Goal: Communication & Community: Answer question/provide support

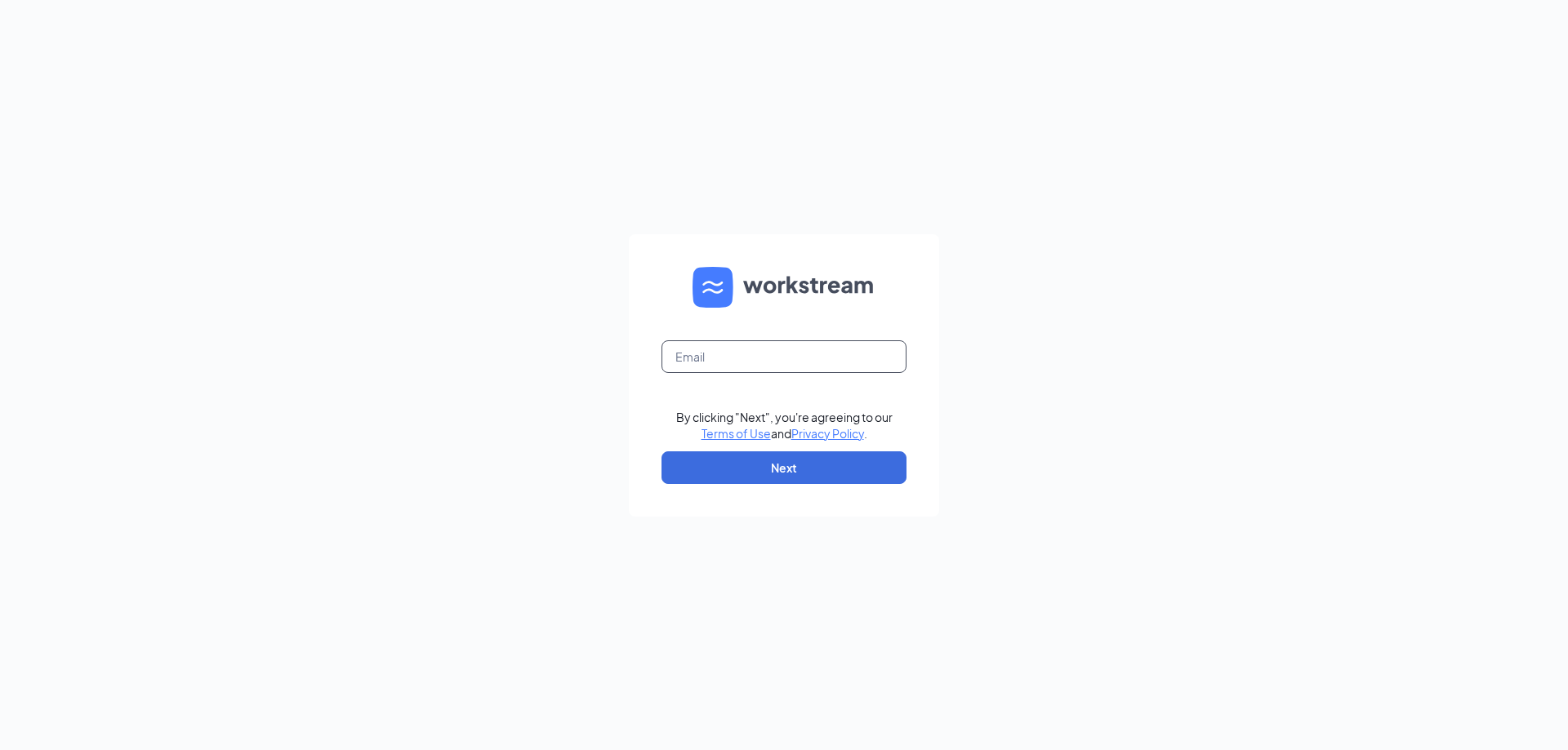
click at [847, 362] on input "text" at bounding box center [784, 357] width 245 height 32
type input "[PERSON_NAME][EMAIL_ADDRESS][PERSON_NAME][PERSON_NAME][DOMAIN_NAME]"
click at [788, 466] on button "Next" at bounding box center [784, 468] width 245 height 32
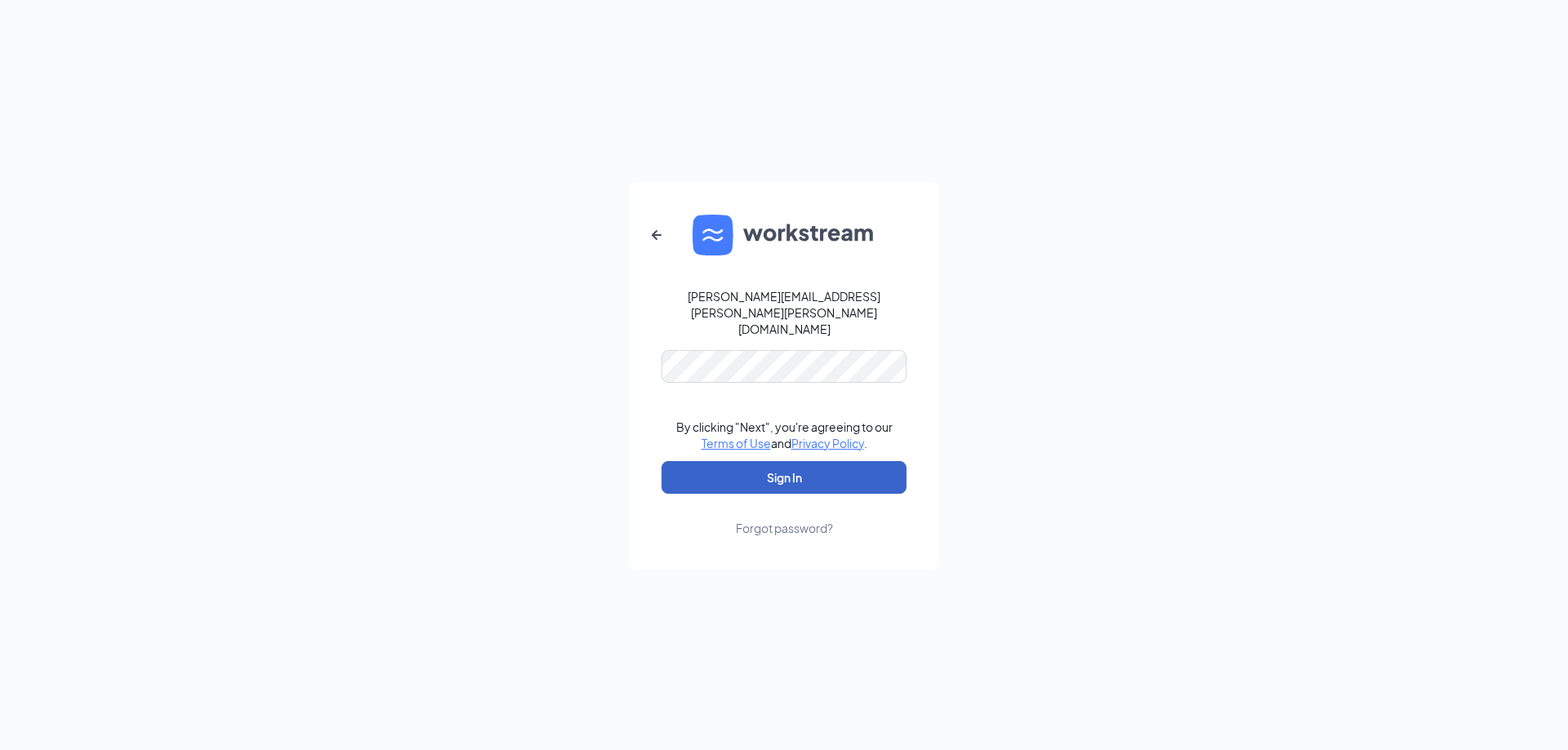
click at [817, 462] on button "Sign In" at bounding box center [784, 478] width 245 height 32
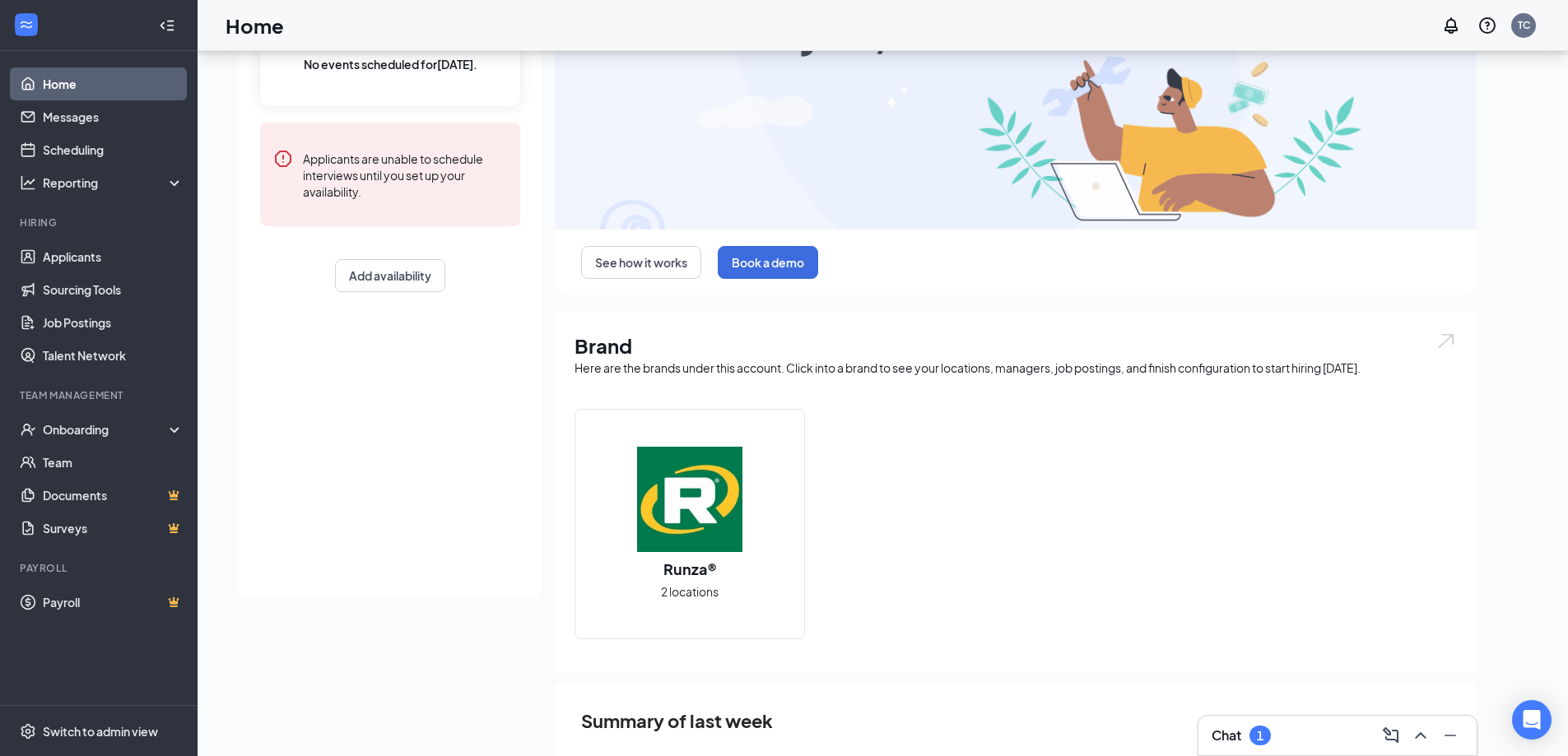
scroll to position [308, 0]
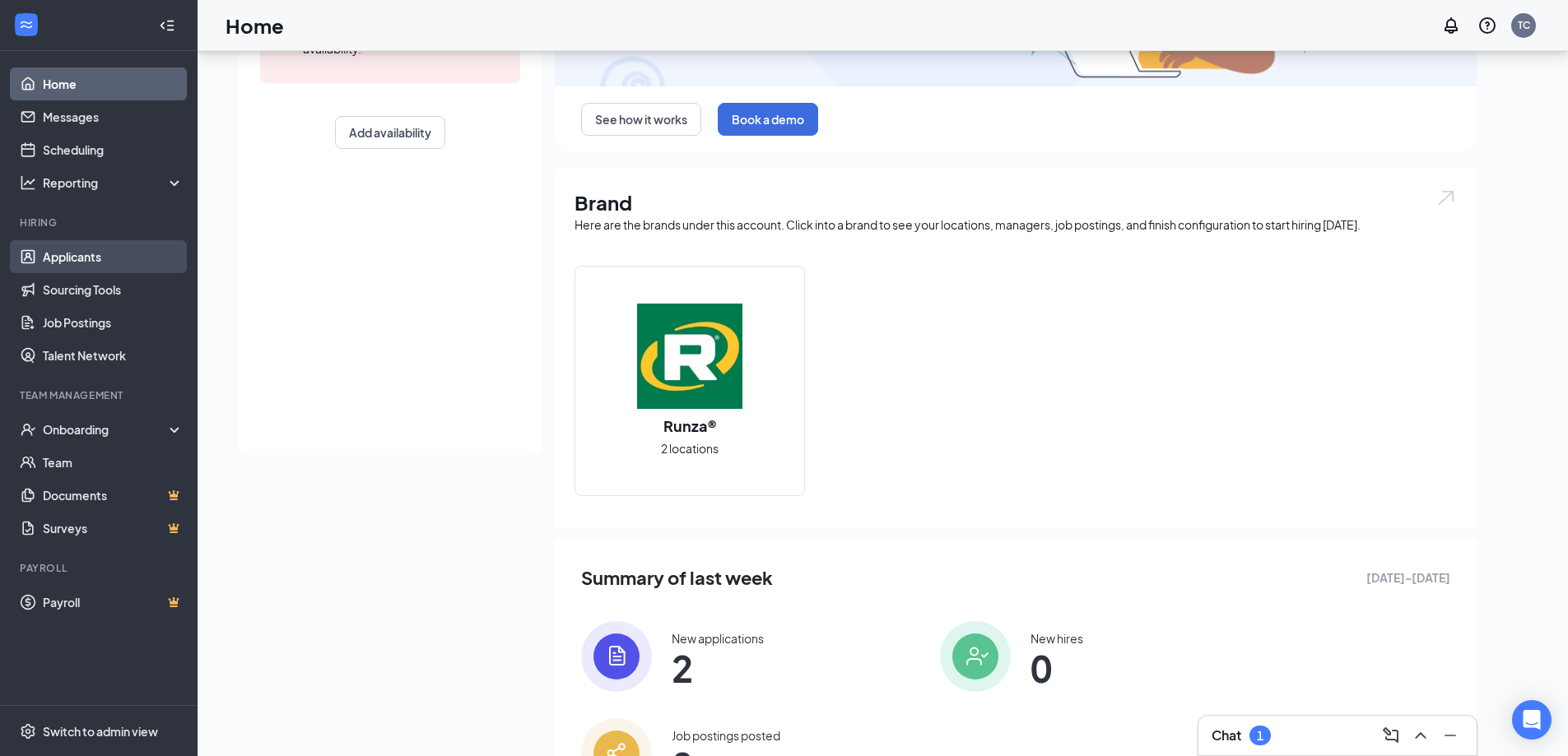
click at [98, 261] on link "Applicants" at bounding box center [112, 256] width 140 height 33
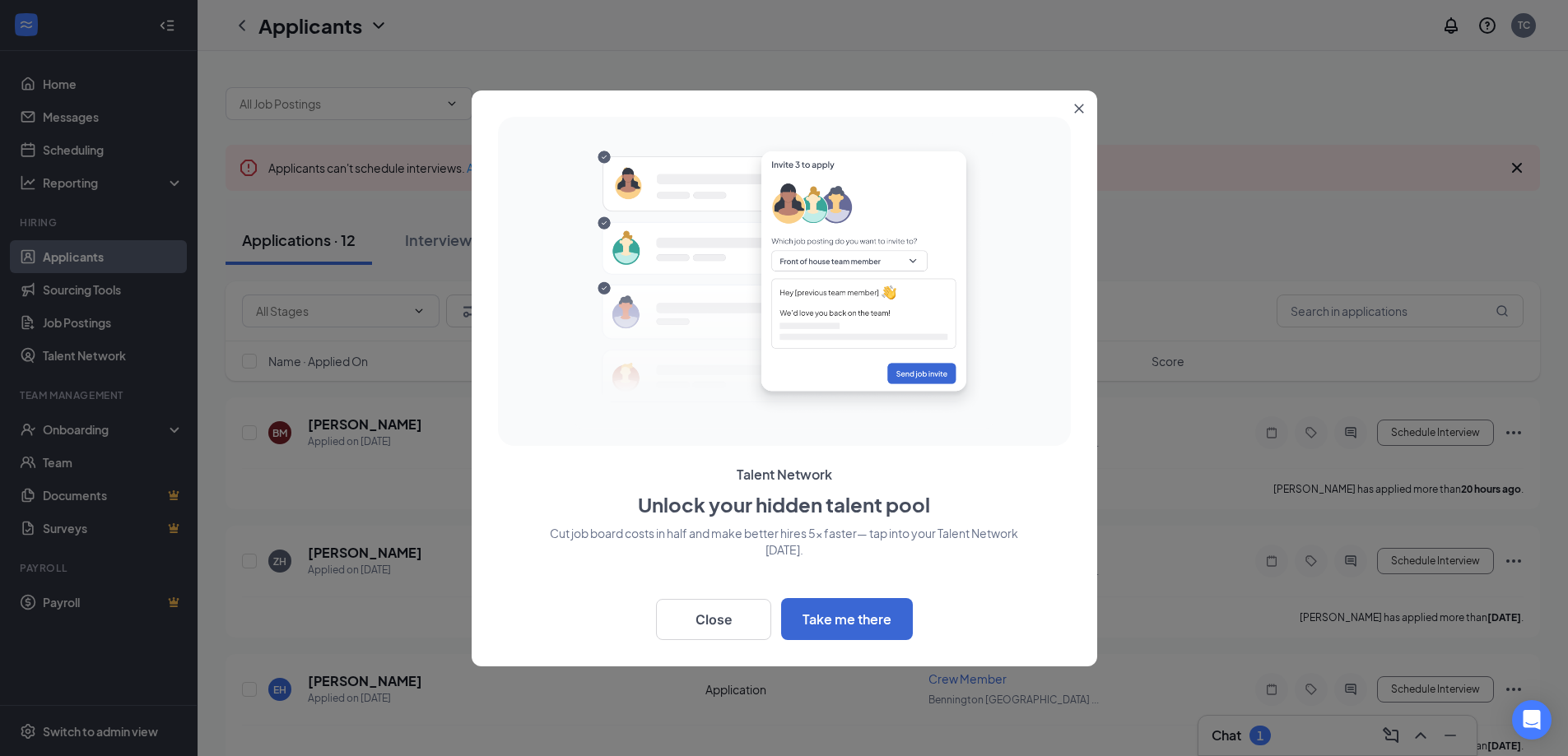
click at [1074, 110] on icon "Close" at bounding box center [1078, 109] width 10 height 10
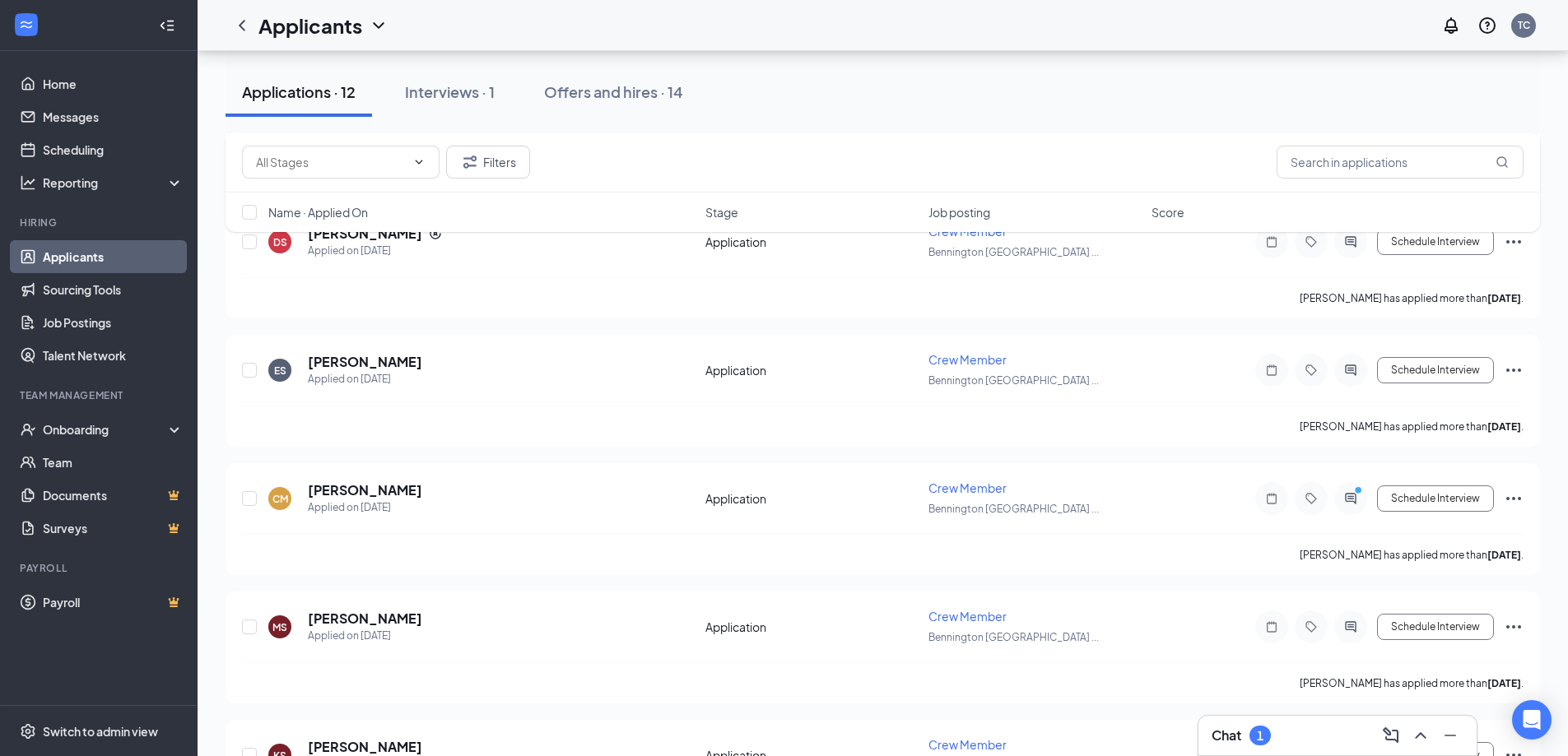
scroll to position [741, 0]
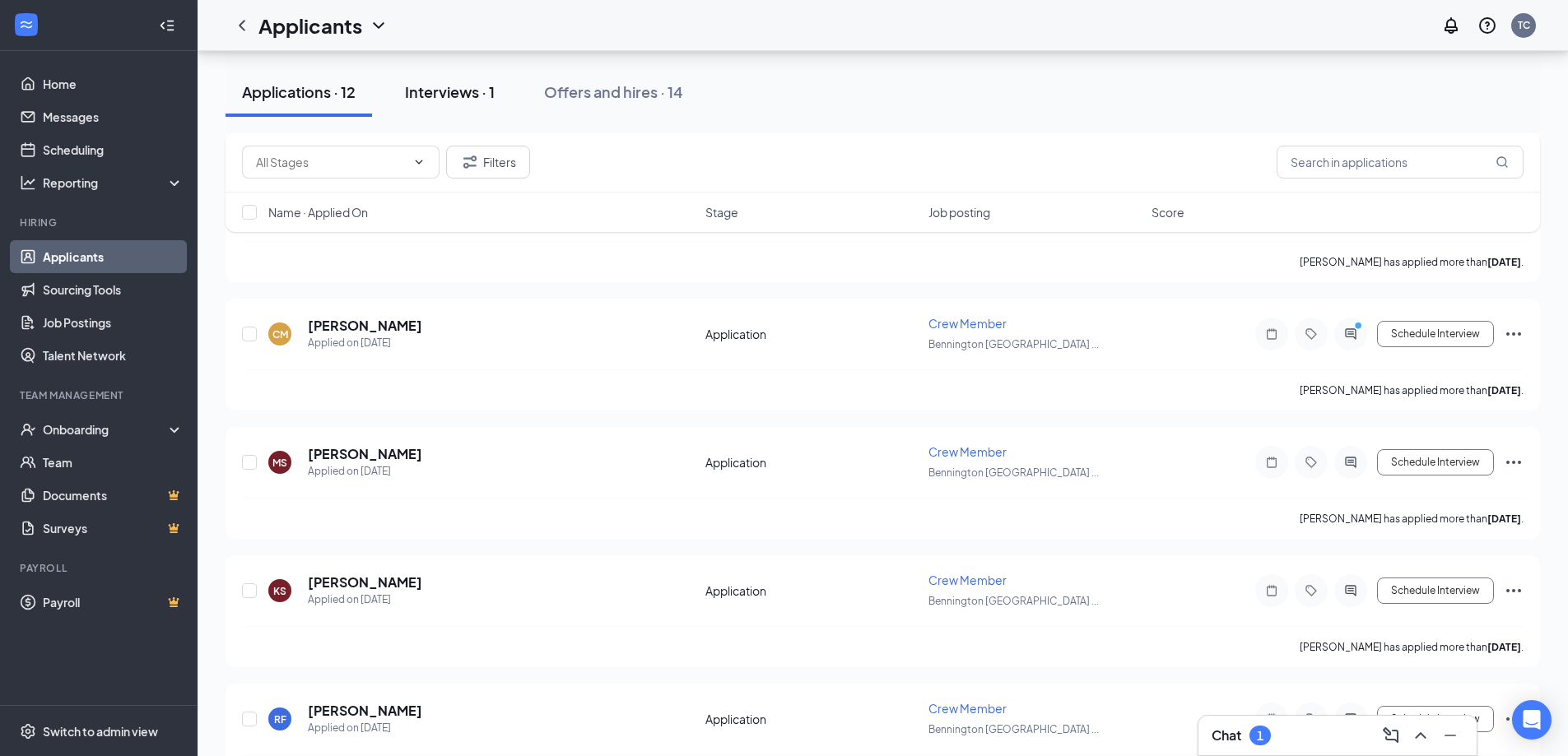
click at [457, 105] on button "Interviews · 1" at bounding box center [449, 92] width 122 height 50
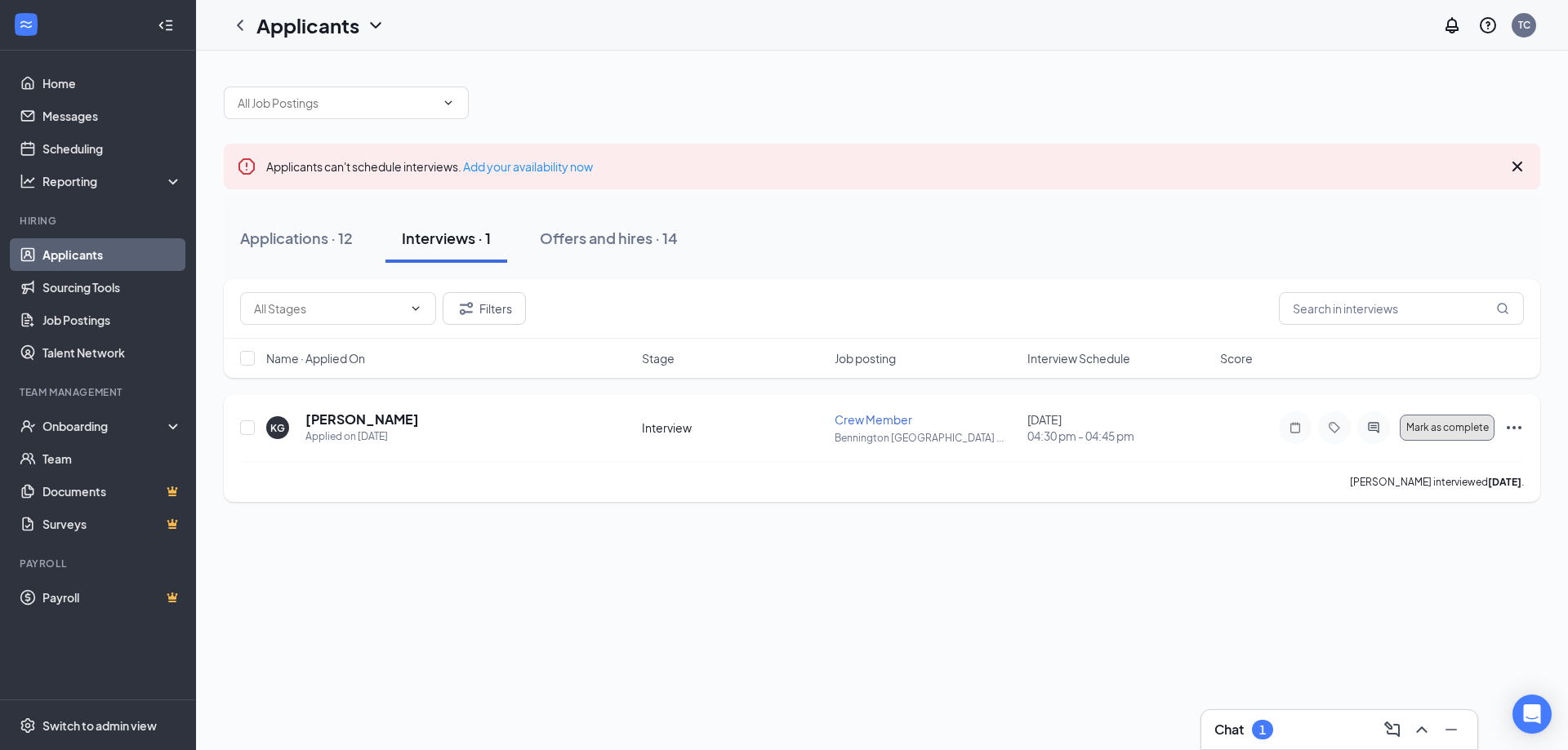
click at [1431, 428] on span "Mark as complete" at bounding box center [1448, 428] width 83 height 12
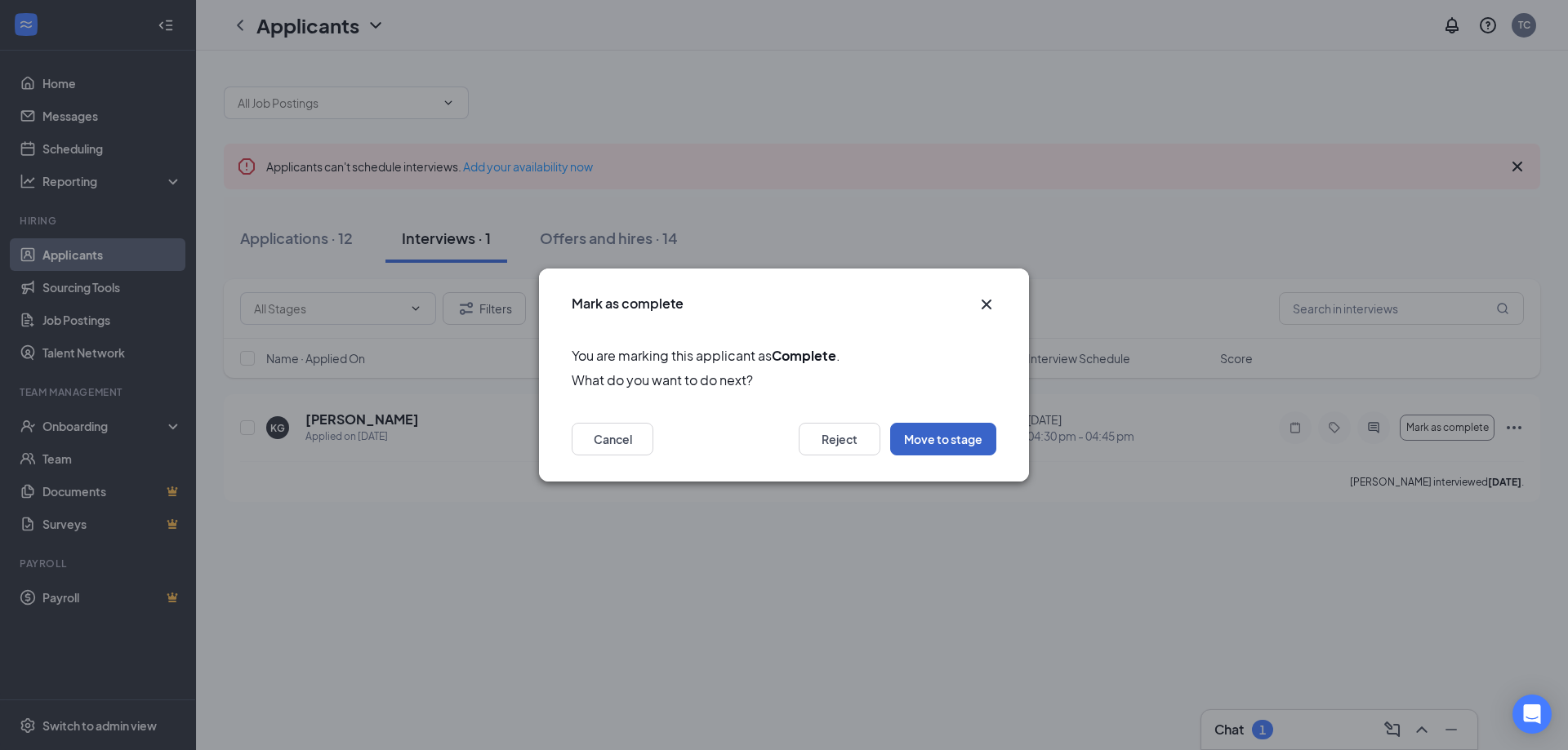
click at [938, 442] on button "Move to stage" at bounding box center [943, 439] width 106 height 32
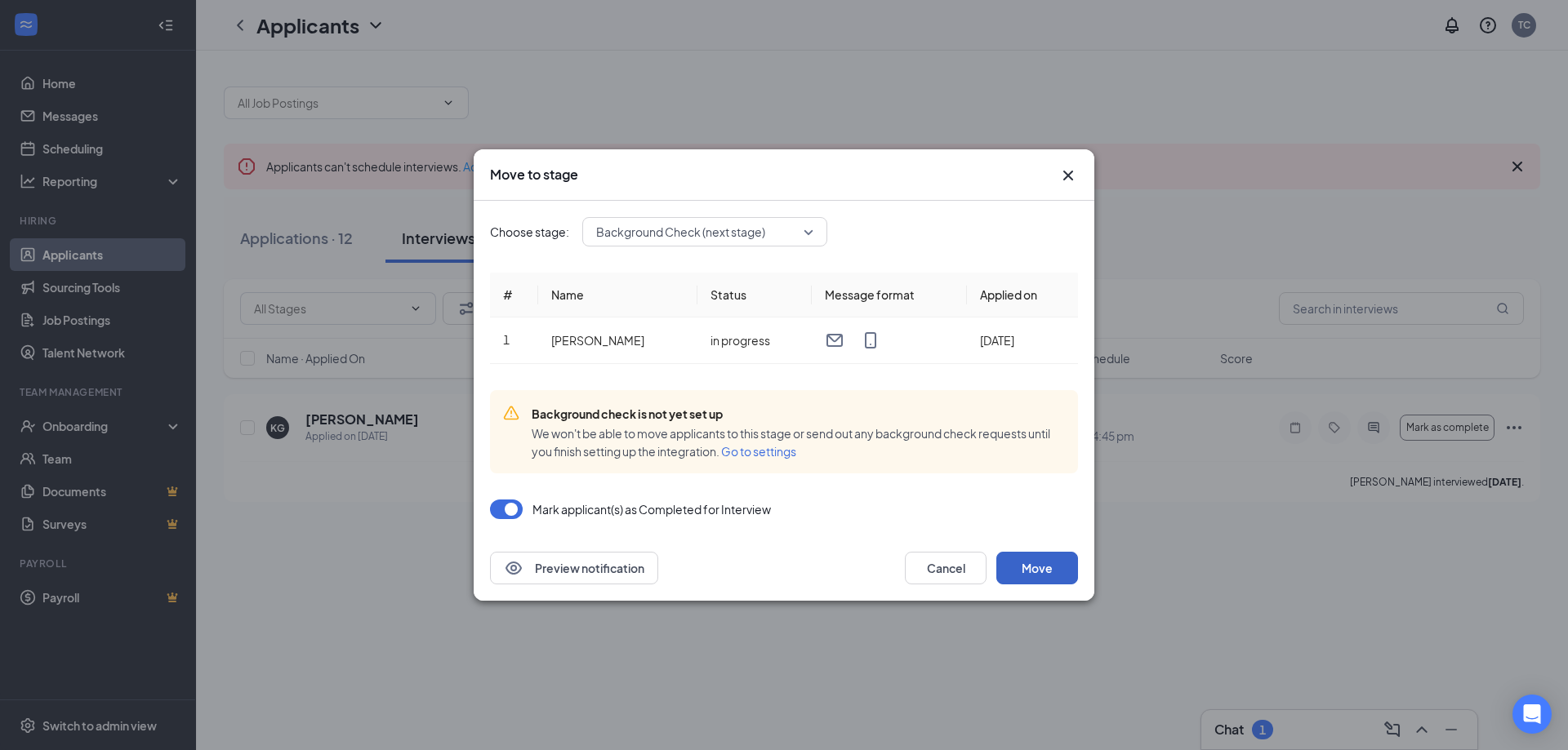
click at [1046, 566] on button "Move" at bounding box center [1037, 568] width 82 height 32
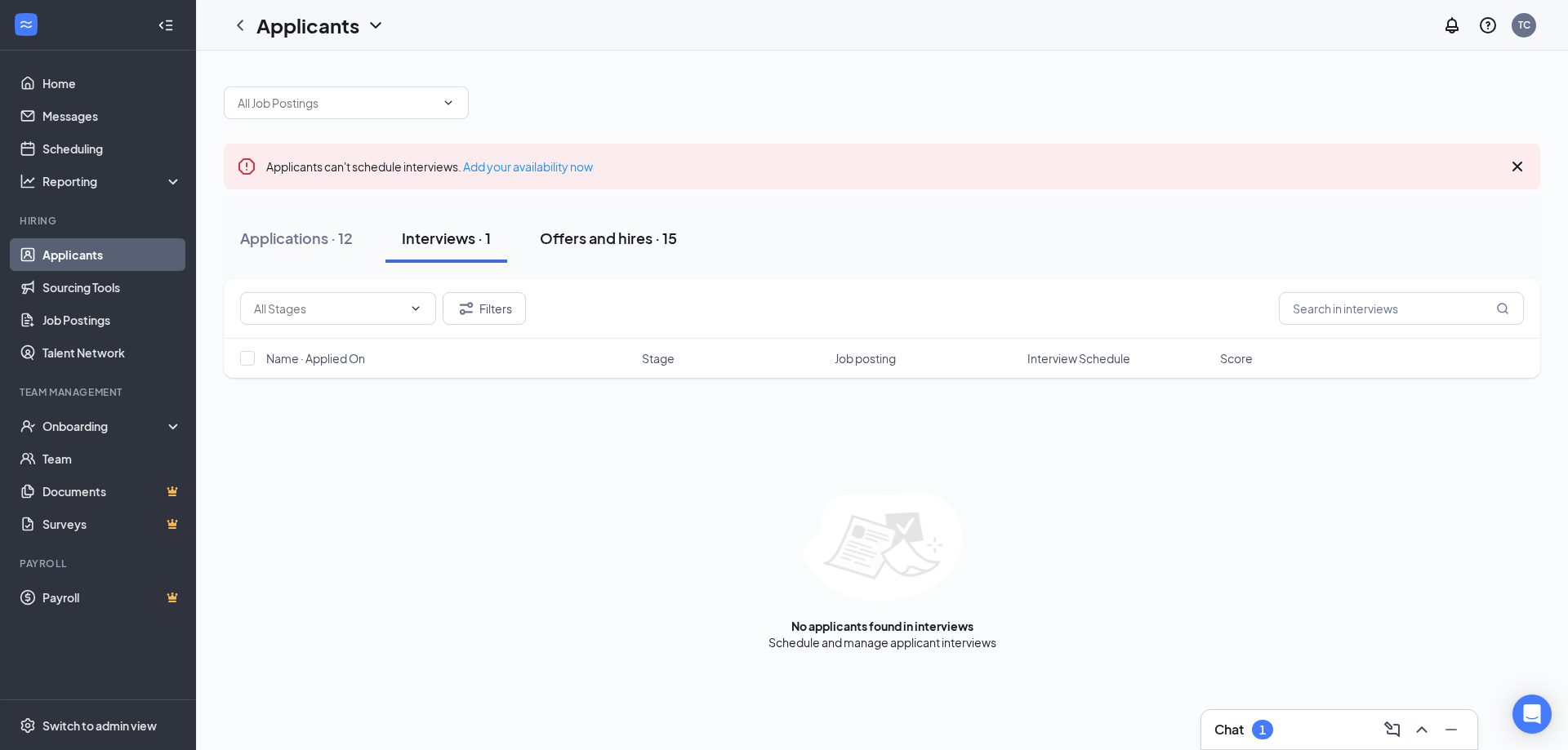
click at [569, 247] on div "Offers and hires · 15" at bounding box center [608, 238] width 137 height 21
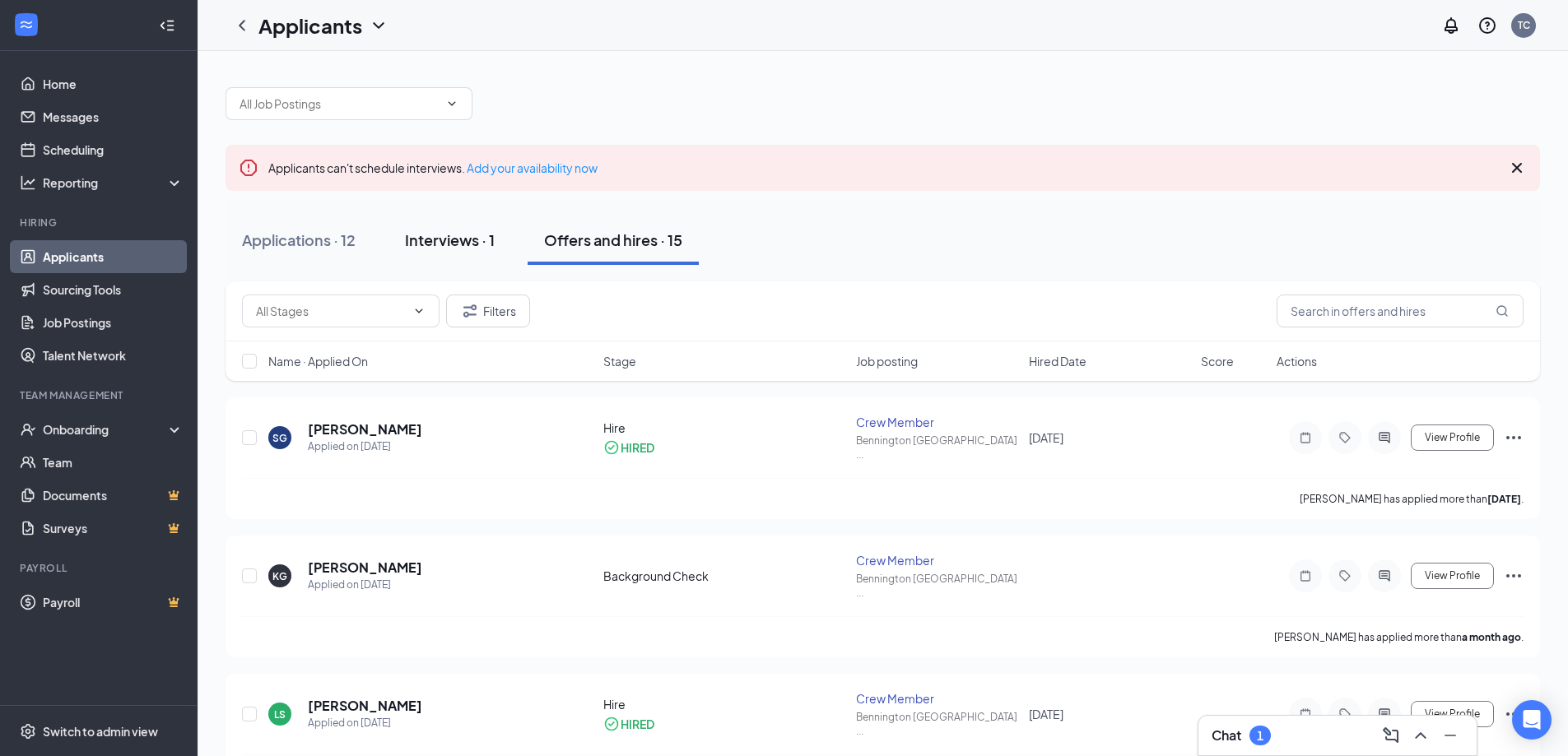
click at [464, 240] on div "Interviews · 1" at bounding box center [449, 240] width 90 height 21
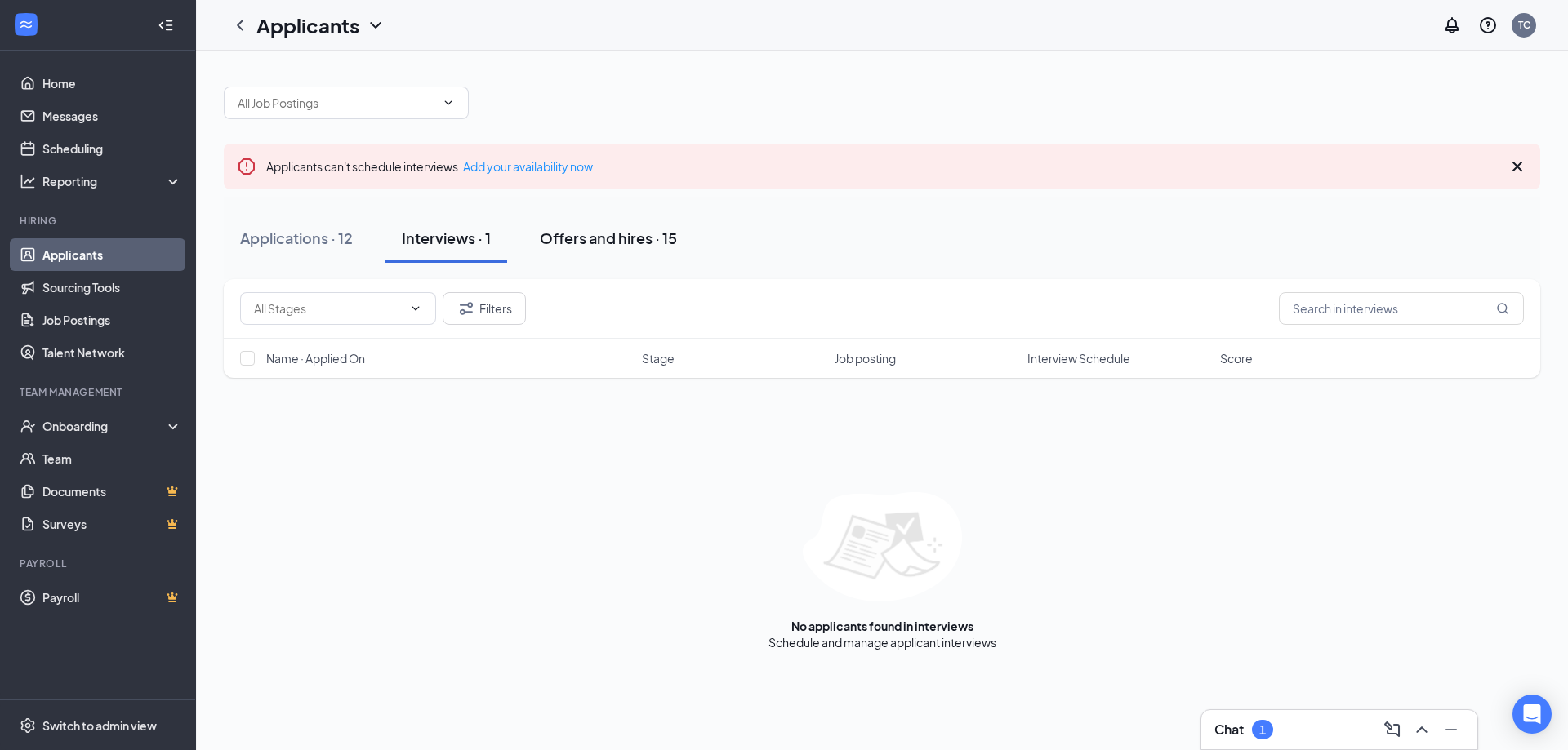
click at [583, 242] on div "Offers and hires · 15" at bounding box center [608, 238] width 137 height 21
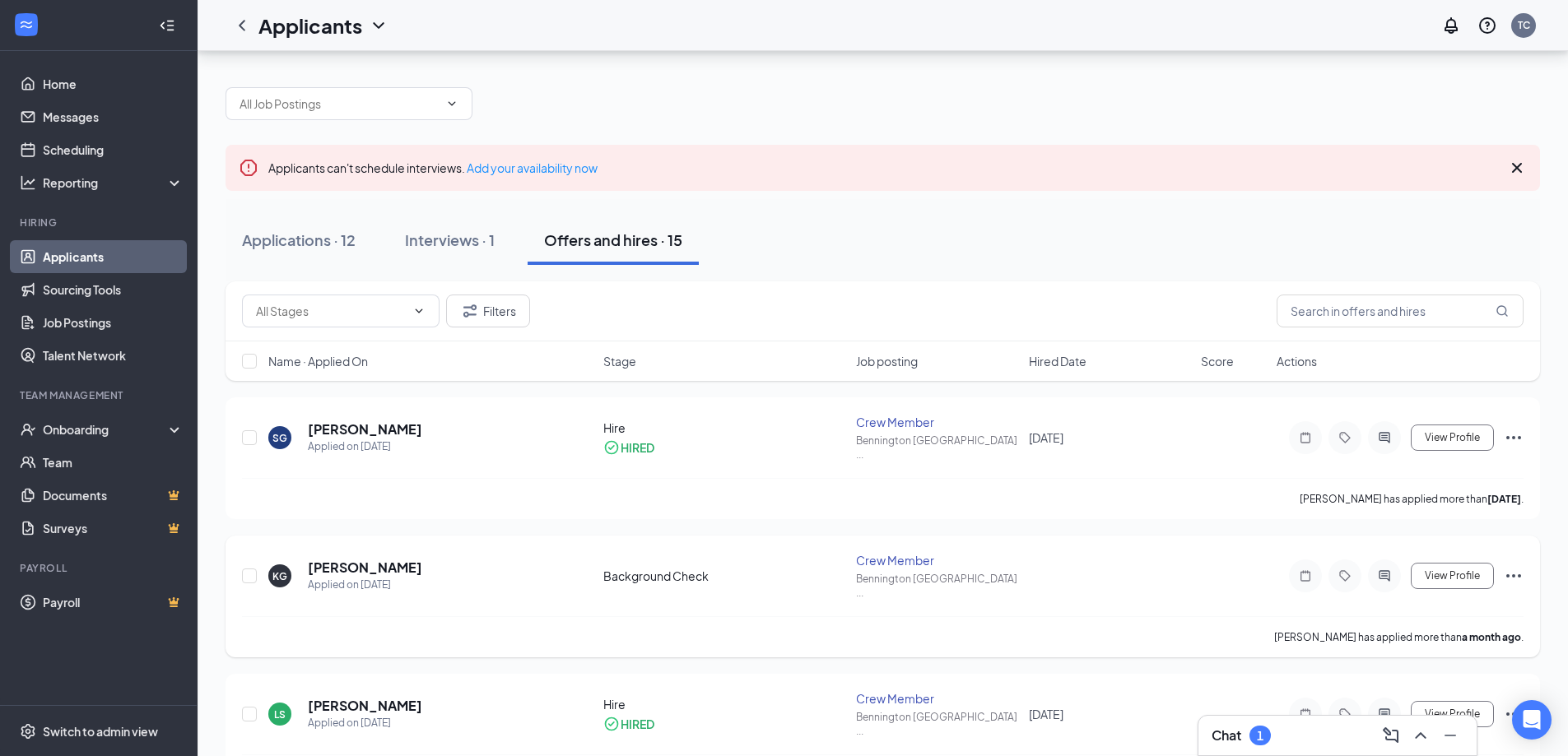
scroll to position [82, 0]
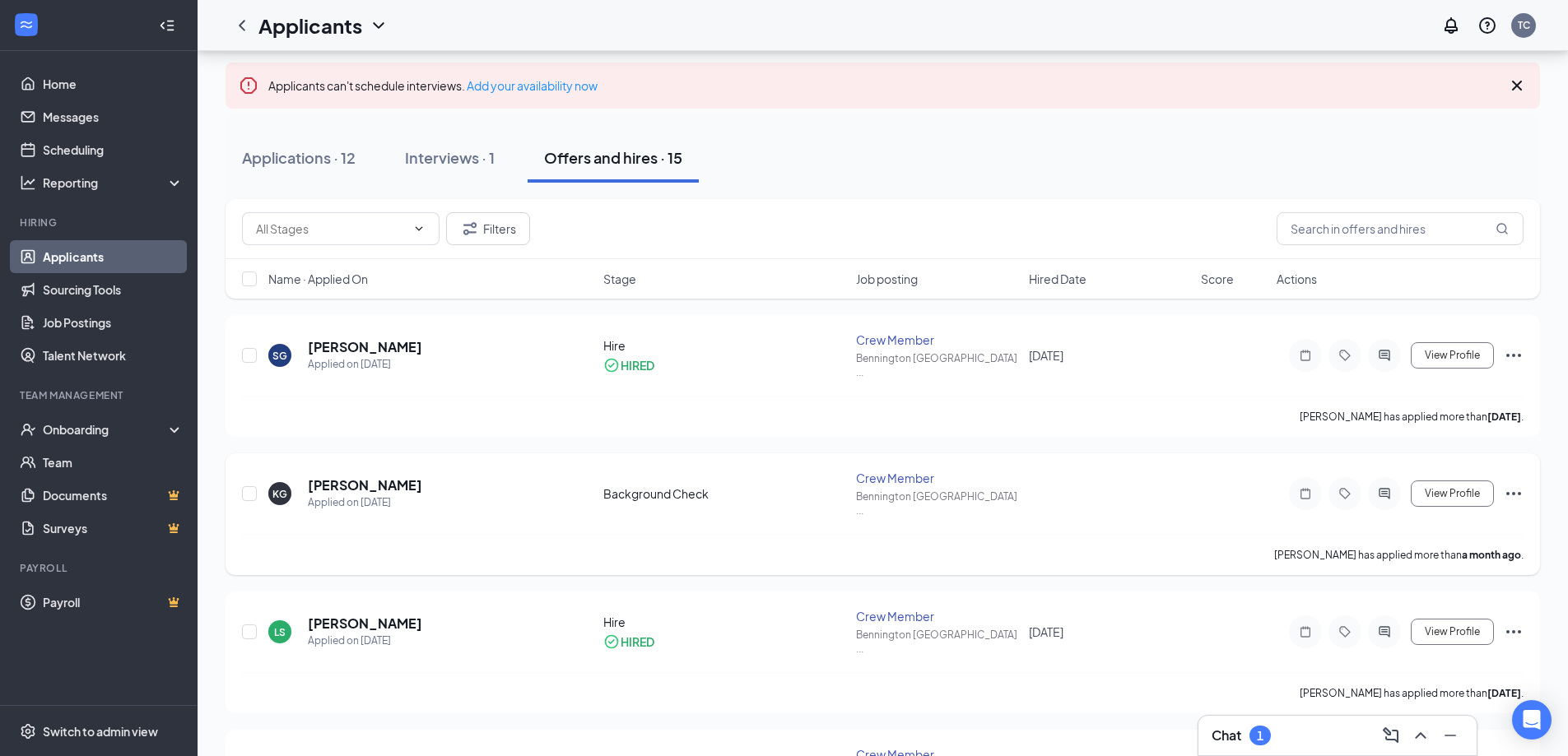
click at [1508, 483] on icon "Ellipses" at bounding box center [1514, 493] width 20 height 20
click at [1388, 515] on p "[PERSON_NAME] as hired" at bounding box center [1439, 510] width 141 height 16
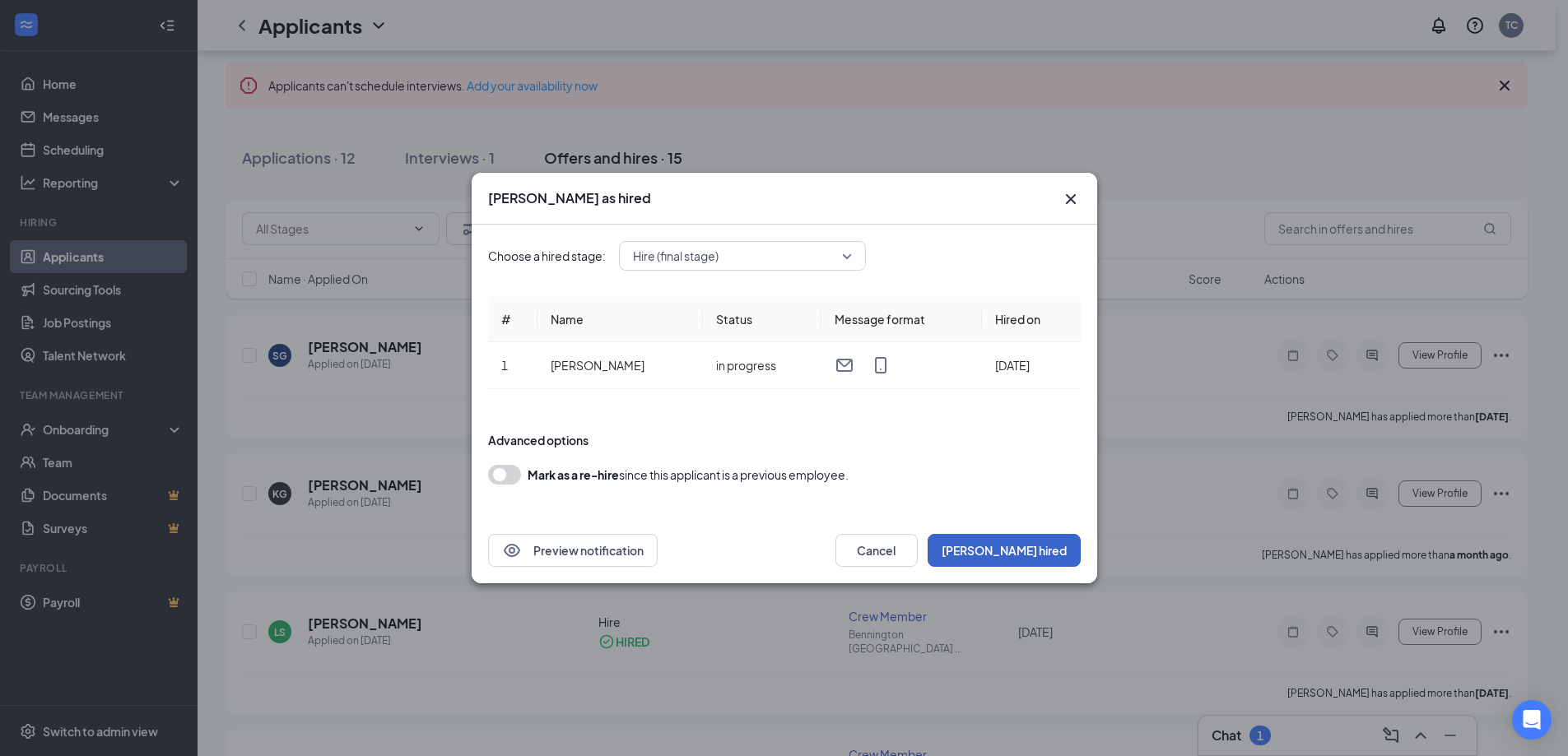
click at [1037, 538] on button "[PERSON_NAME] hired" at bounding box center [1003, 550] width 153 height 33
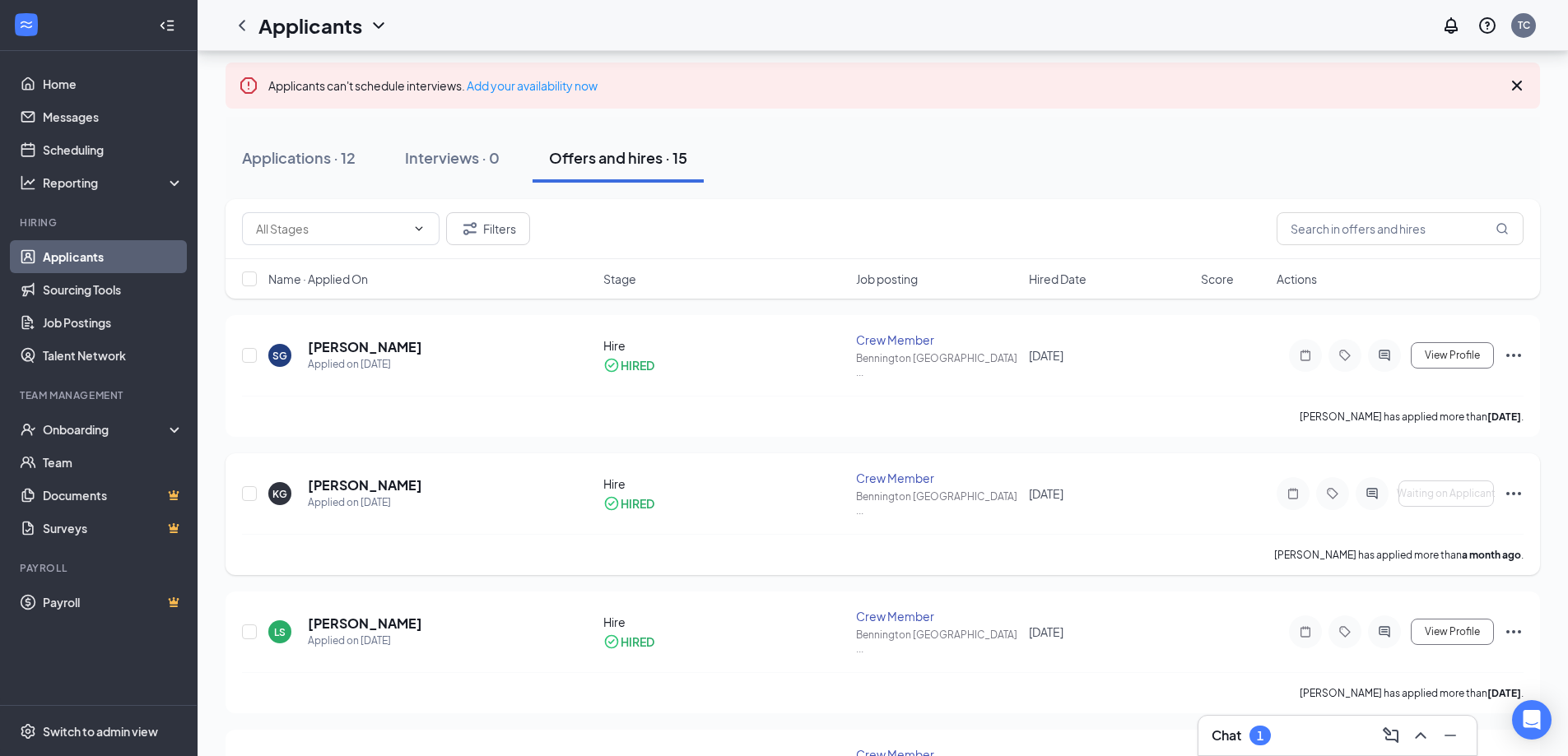
click at [1510, 483] on icon "Ellipses" at bounding box center [1514, 493] width 20 height 20
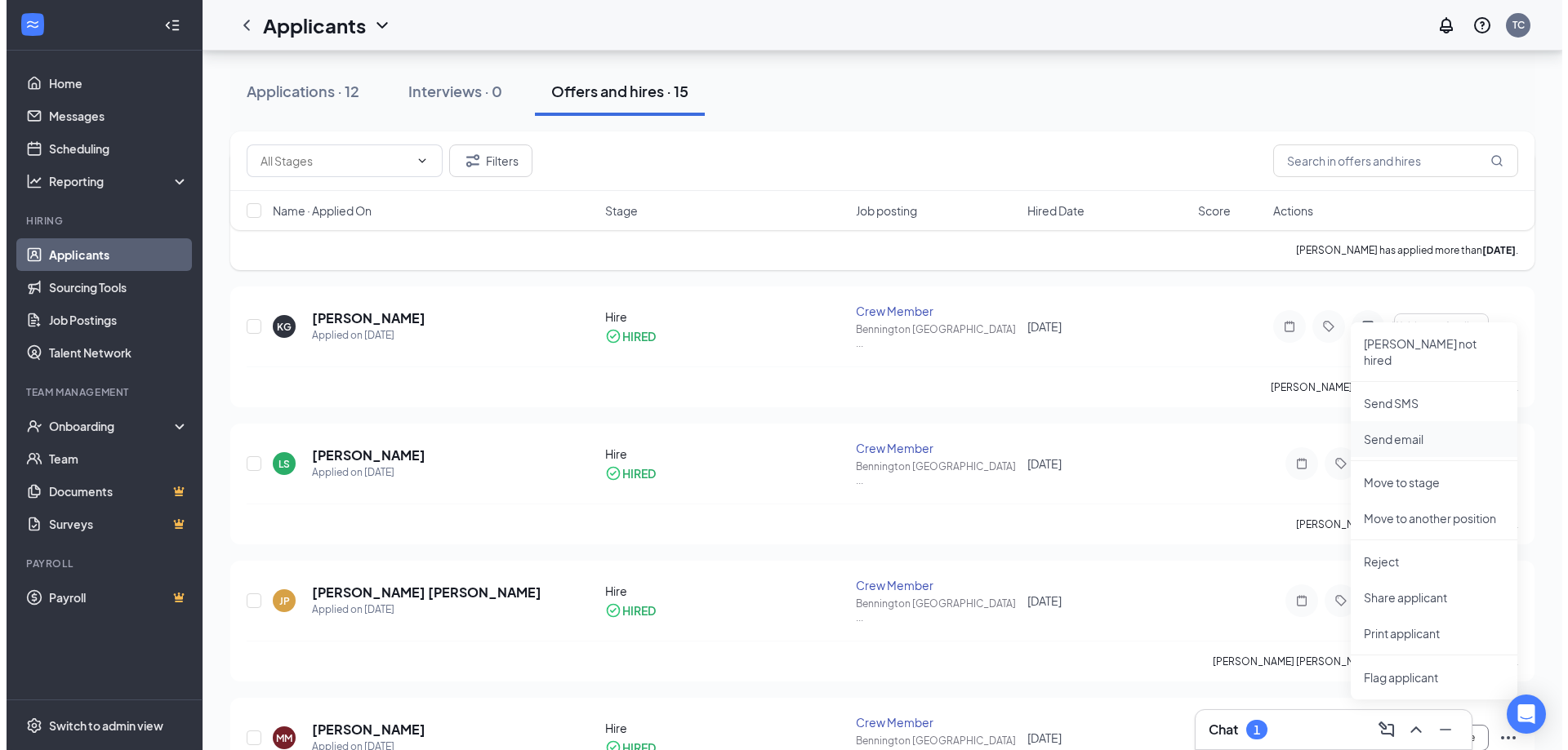
scroll to position [163, 0]
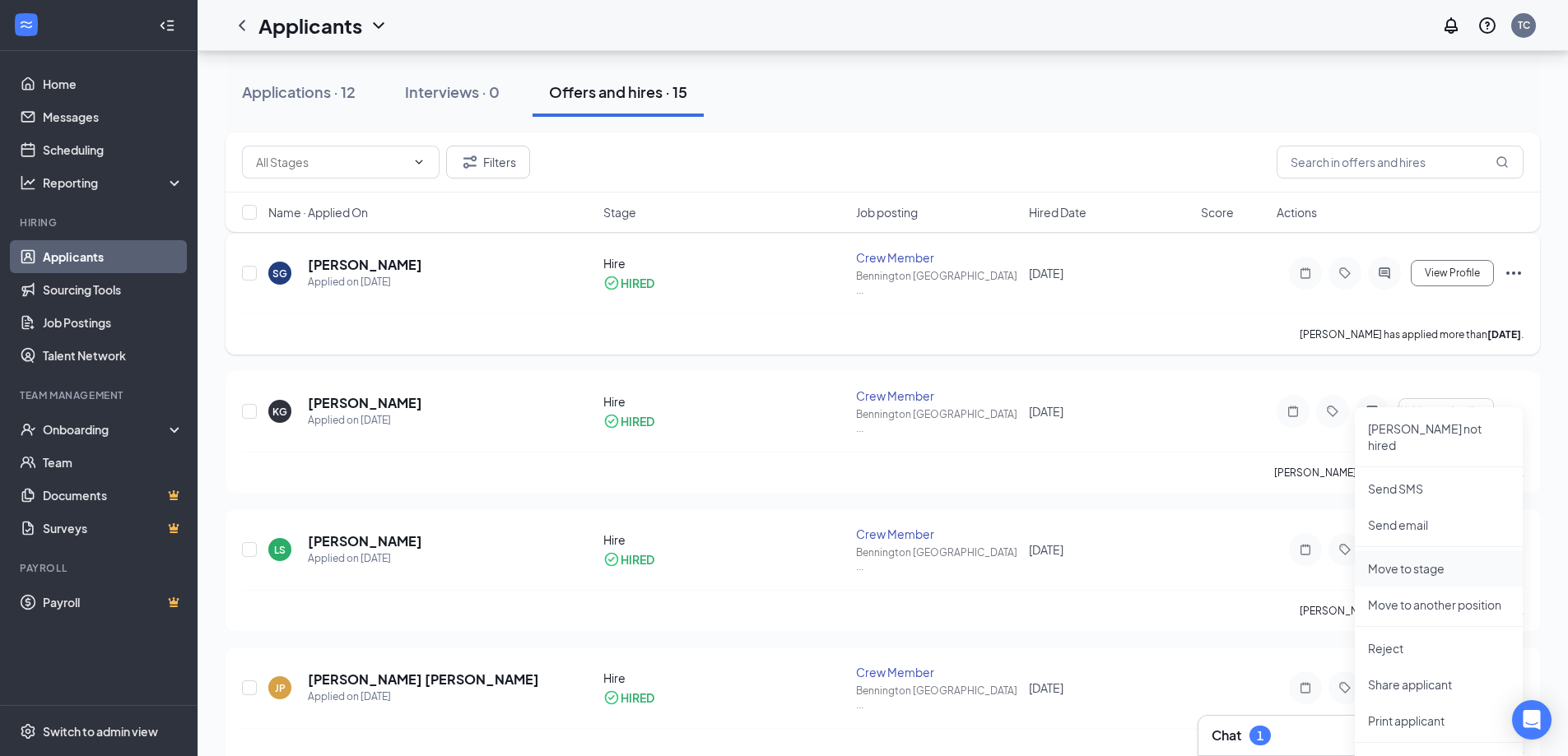
click at [1438, 560] on p "Move to stage" at bounding box center [1439, 569] width 141 height 16
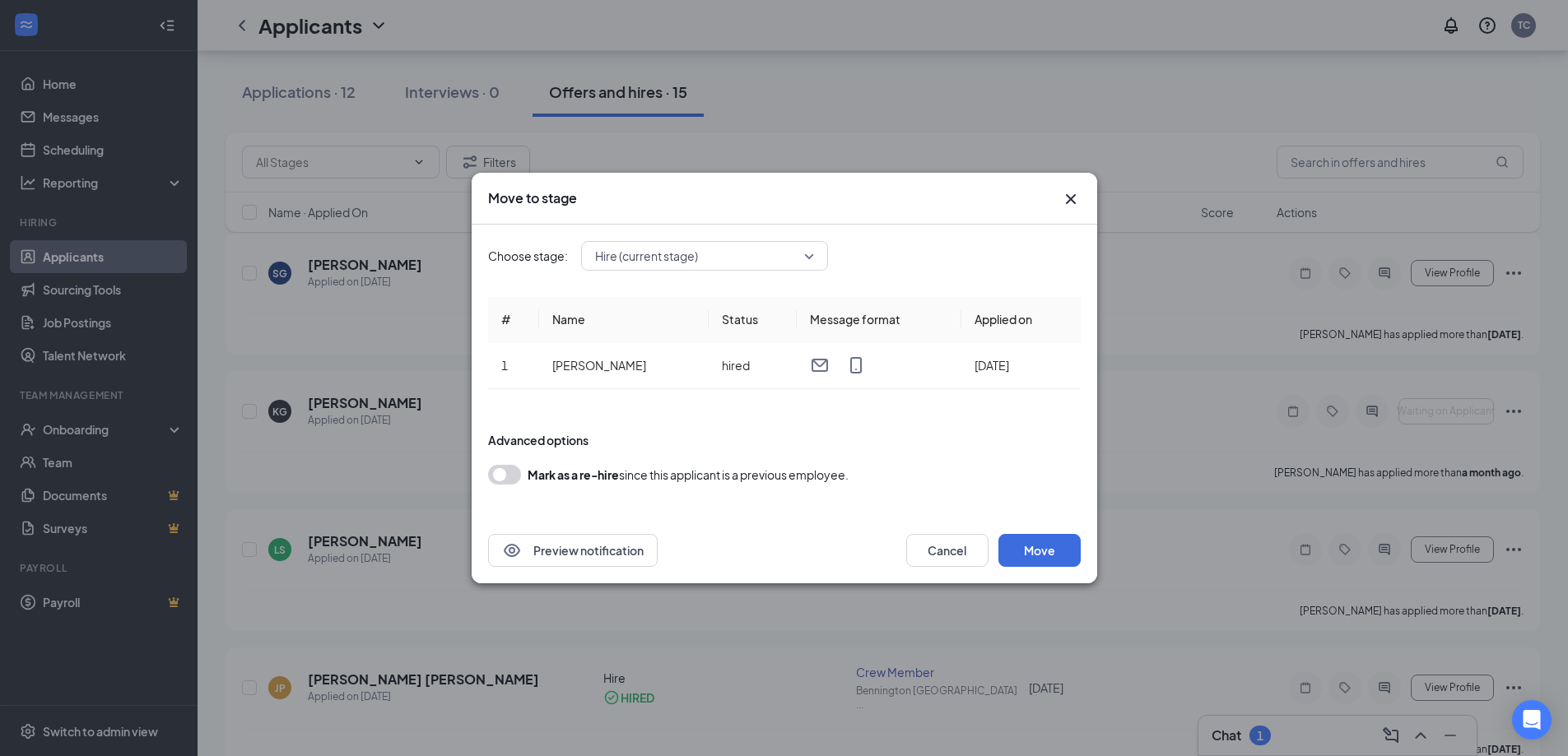
click at [1068, 187] on div "Move to stage" at bounding box center [784, 198] width 626 height 52
click at [1069, 202] on icon "Cross" at bounding box center [1071, 199] width 20 height 20
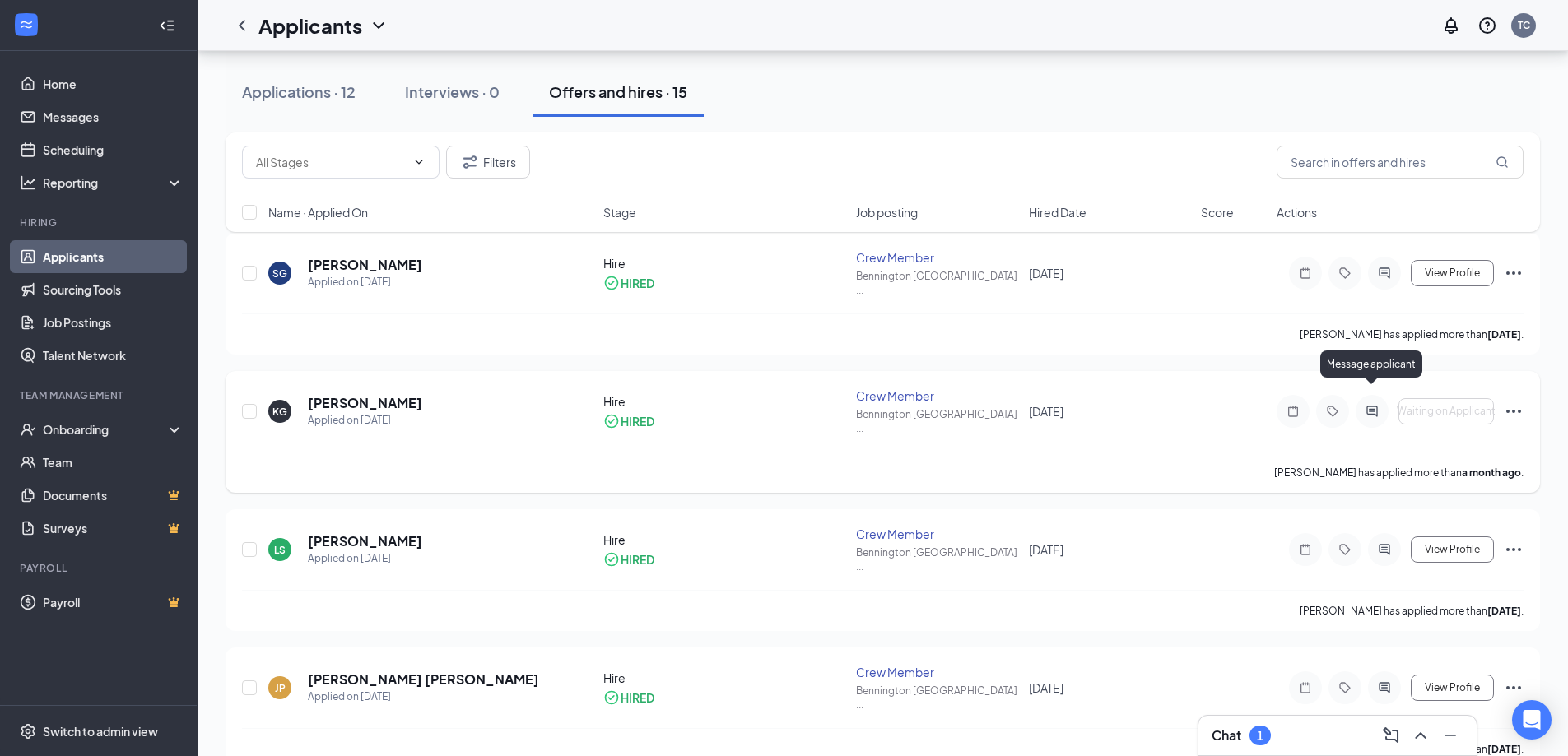
click at [1376, 405] on icon "ActiveChat" at bounding box center [1372, 411] width 20 height 14
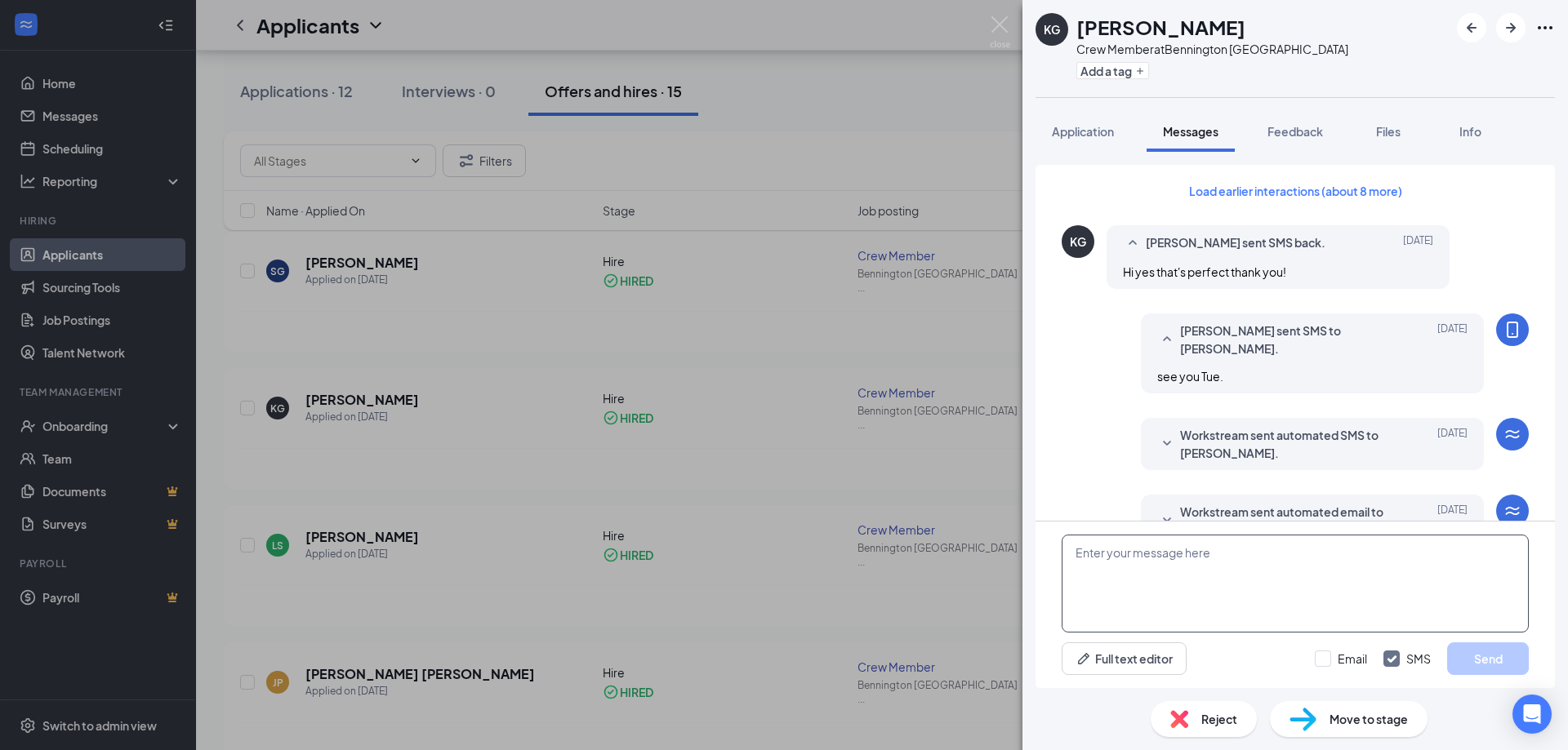
click at [1208, 564] on textarea at bounding box center [1296, 583] width 467 height 98
type textarea "W"
type textarea "H"
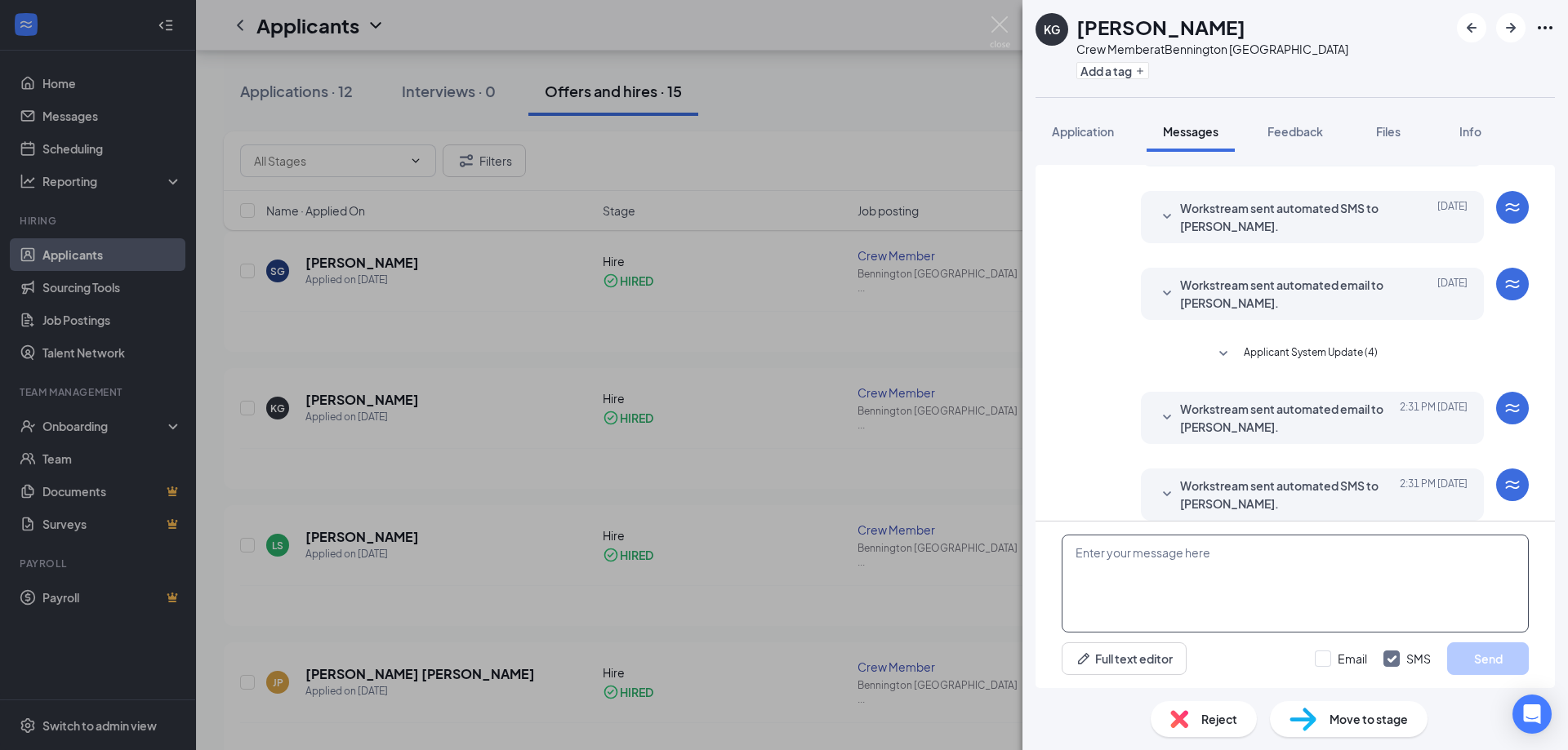
click at [1234, 590] on textarea at bounding box center [1296, 583] width 467 height 98
click at [1270, 583] on textarea at bounding box center [1296, 583] width 467 height 98
type textarea "H"
type textarea "Hello"
type textarea "Welcome"
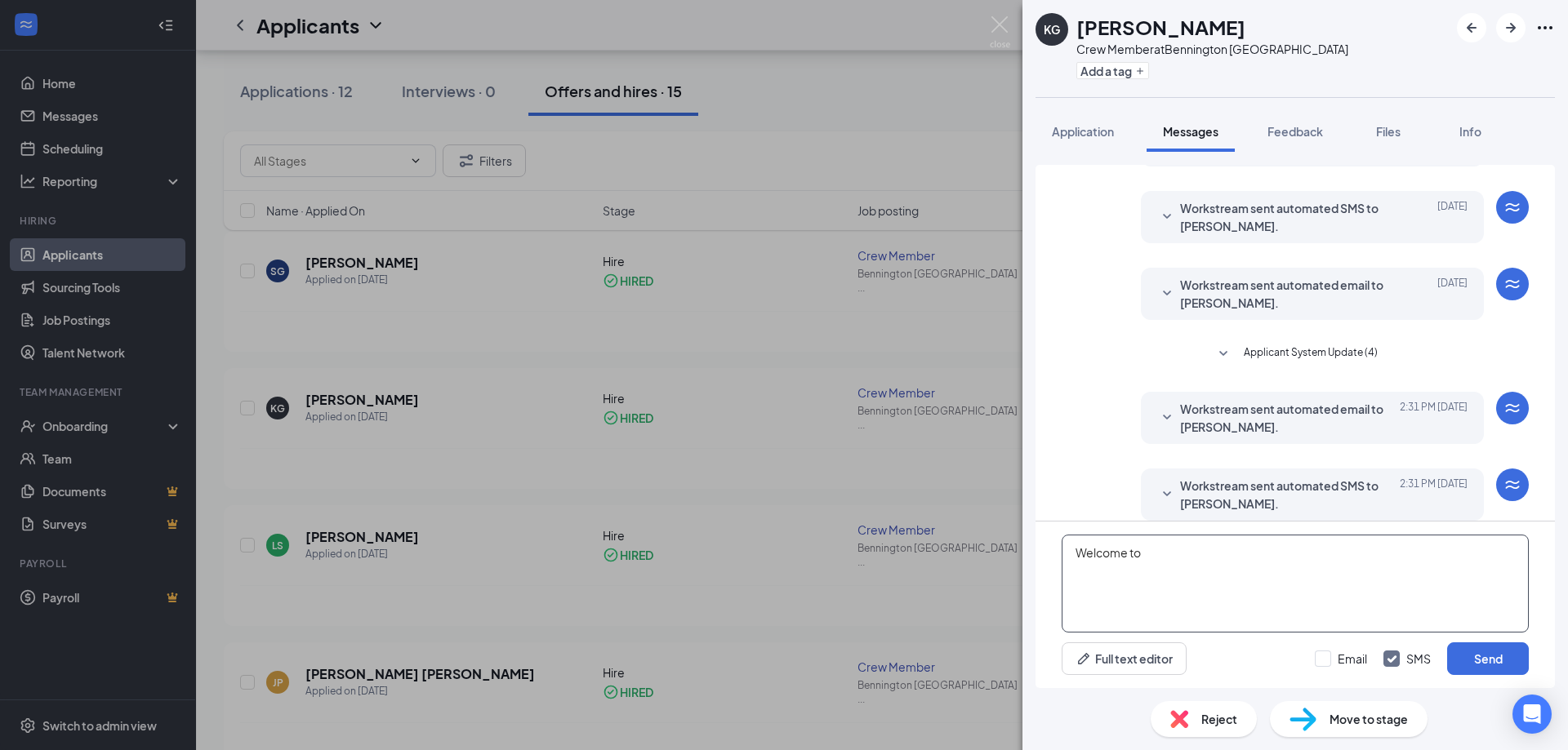
type textarea "Welcome"
click at [1343, 585] on textarea "Hello, this is [PERSON_NAME] at [PERSON_NAME]. Welcome to the Runza Team! You s…" at bounding box center [1296, 583] width 467 height 98
click at [1351, 596] on textarea "Hello, this is [PERSON_NAME] at [PERSON_NAME]. Welcome to the Runza Team! You s…" at bounding box center [1296, 583] width 467 height 98
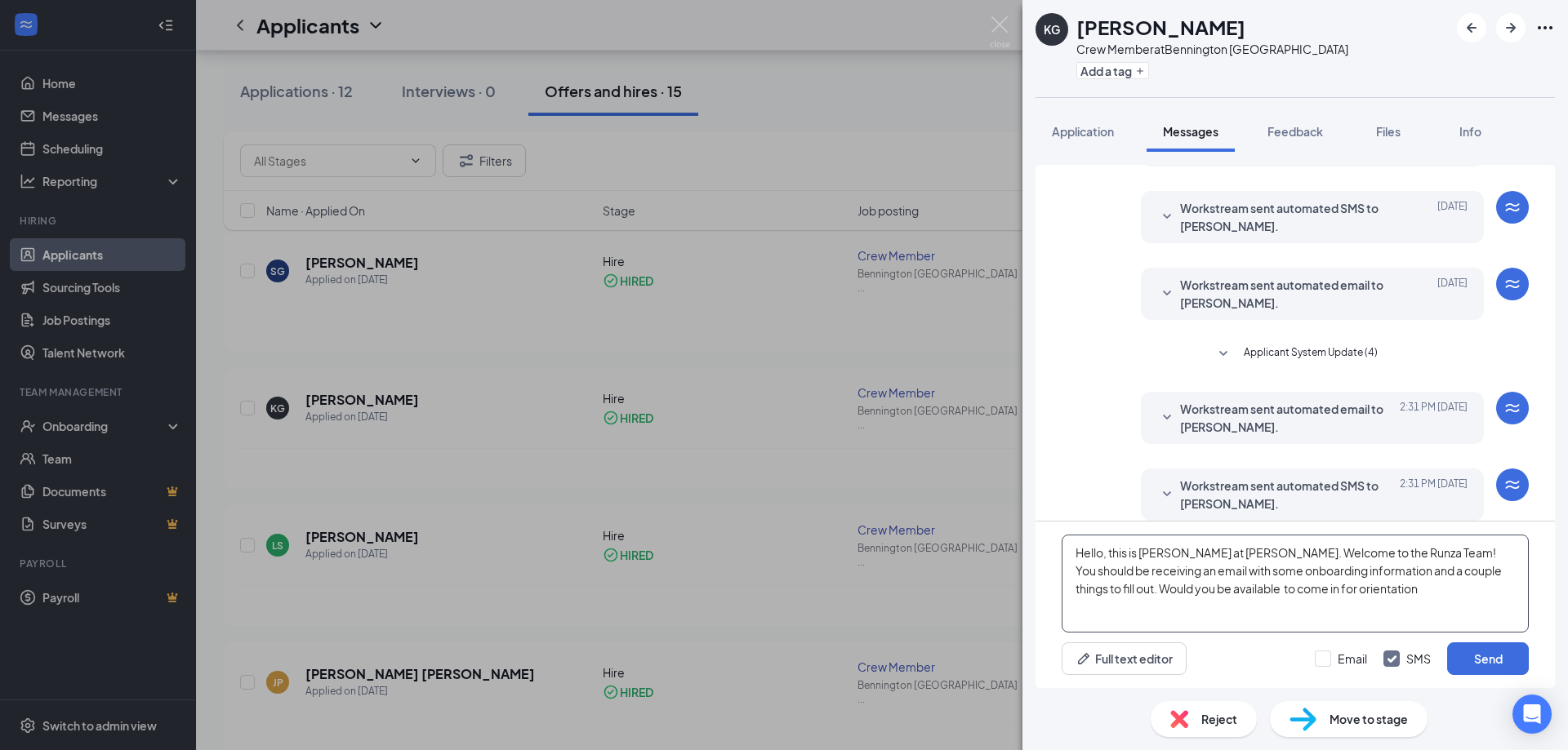
click at [1393, 596] on textarea "Hello, this is [PERSON_NAME] at [PERSON_NAME]. Welcome to the Runza Team! You s…" at bounding box center [1296, 583] width 467 height 98
click at [1167, 591] on textarea "Hello, this is [PERSON_NAME] at [PERSON_NAME]. Welcome to the Runza Team! You s…" at bounding box center [1296, 583] width 467 height 98
click at [1163, 589] on textarea "Hello, this is [PERSON_NAME] at [PERSON_NAME]. Welcome to the Runza Team! You s…" at bounding box center [1296, 583] width 467 height 98
click at [1162, 589] on textarea "Hello, this is [PERSON_NAME] at [PERSON_NAME]. Welcome to the Runza Team! You s…" at bounding box center [1296, 583] width 467 height 98
click at [1364, 596] on textarea "Hello, this is [PERSON_NAME] at [PERSON_NAME]. Welcome to the Runza Team! You s…" at bounding box center [1296, 583] width 467 height 98
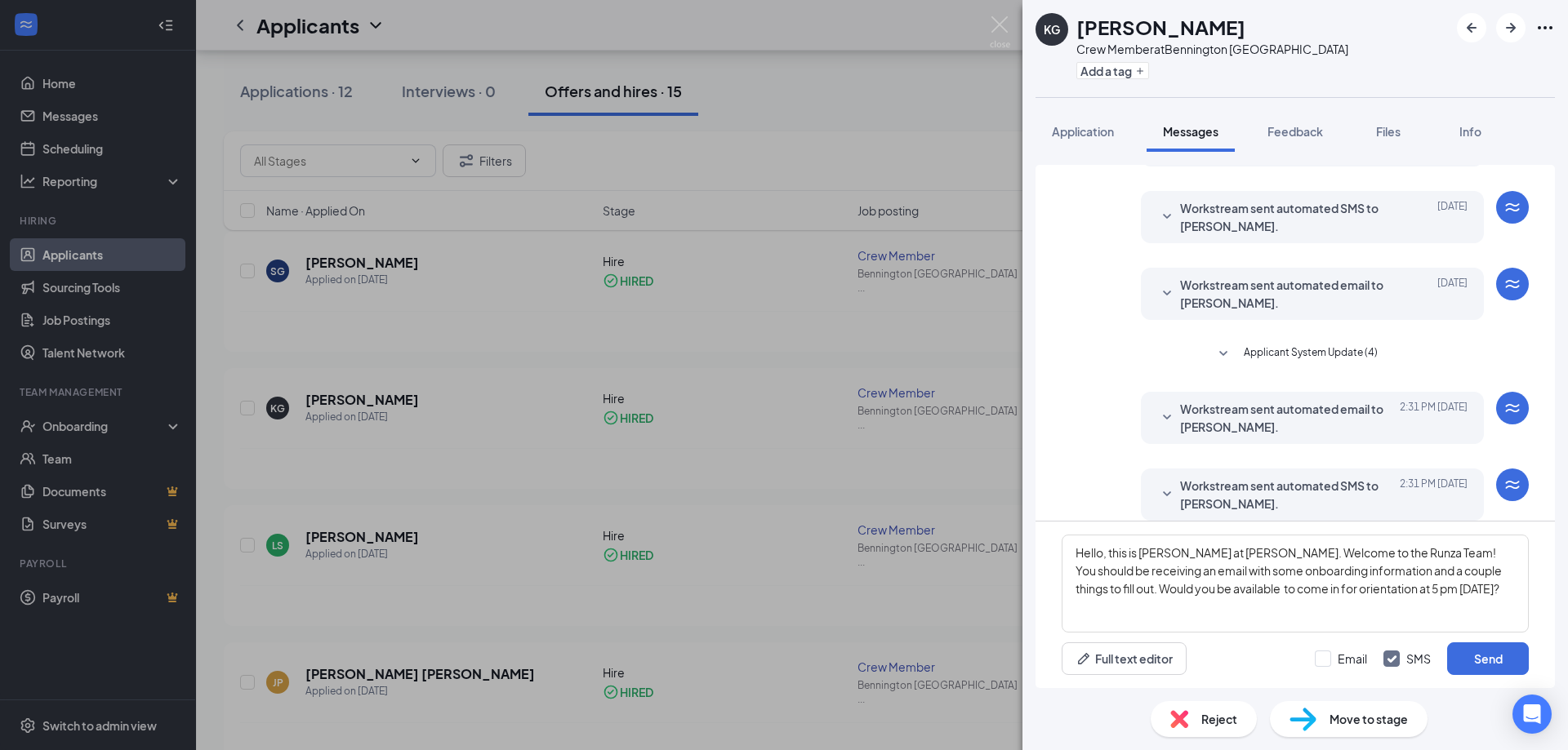
click at [1412, 634] on div "Hello, this is [PERSON_NAME] at [PERSON_NAME]. Welcome to the Runza Team! You s…" at bounding box center [1296, 604] width 519 height 166
click at [1338, 553] on textarea "Hello, this is [PERSON_NAME] at [PERSON_NAME]. Welcome to the Runza Team! You s…" at bounding box center [1296, 583] width 467 height 98
click at [1449, 603] on textarea "Hello, this is [PERSON_NAME] at [PERSON_NAME]. Welcome to the Team! You should …" at bounding box center [1296, 583] width 467 height 98
drag, startPoint x: 1440, startPoint y: 584, endPoint x: 1273, endPoint y: 596, distance: 167.4
click at [1273, 596] on textarea "Hello, this is [PERSON_NAME] at [PERSON_NAME]. Welcome to the Team! You should …" at bounding box center [1296, 583] width 467 height 98
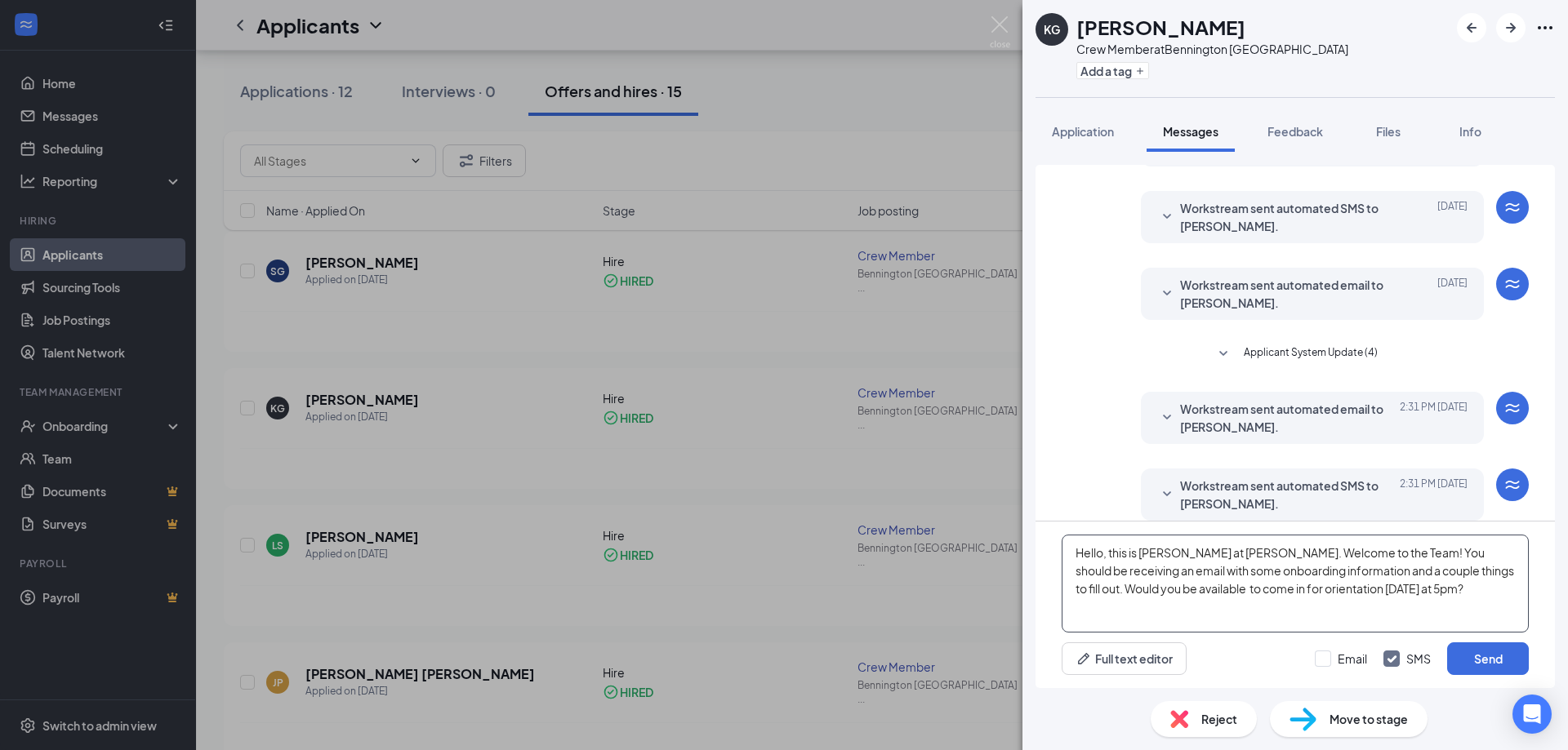
click at [1446, 594] on textarea "Hello, this is [PERSON_NAME] at [PERSON_NAME]. Welcome to the Team! You should …" at bounding box center [1296, 583] width 467 height 98
type textarea "Hello, this is [PERSON_NAME] at [PERSON_NAME]. Welcome to the Team! You should …"
click at [1517, 665] on button "Send" at bounding box center [1488, 658] width 82 height 32
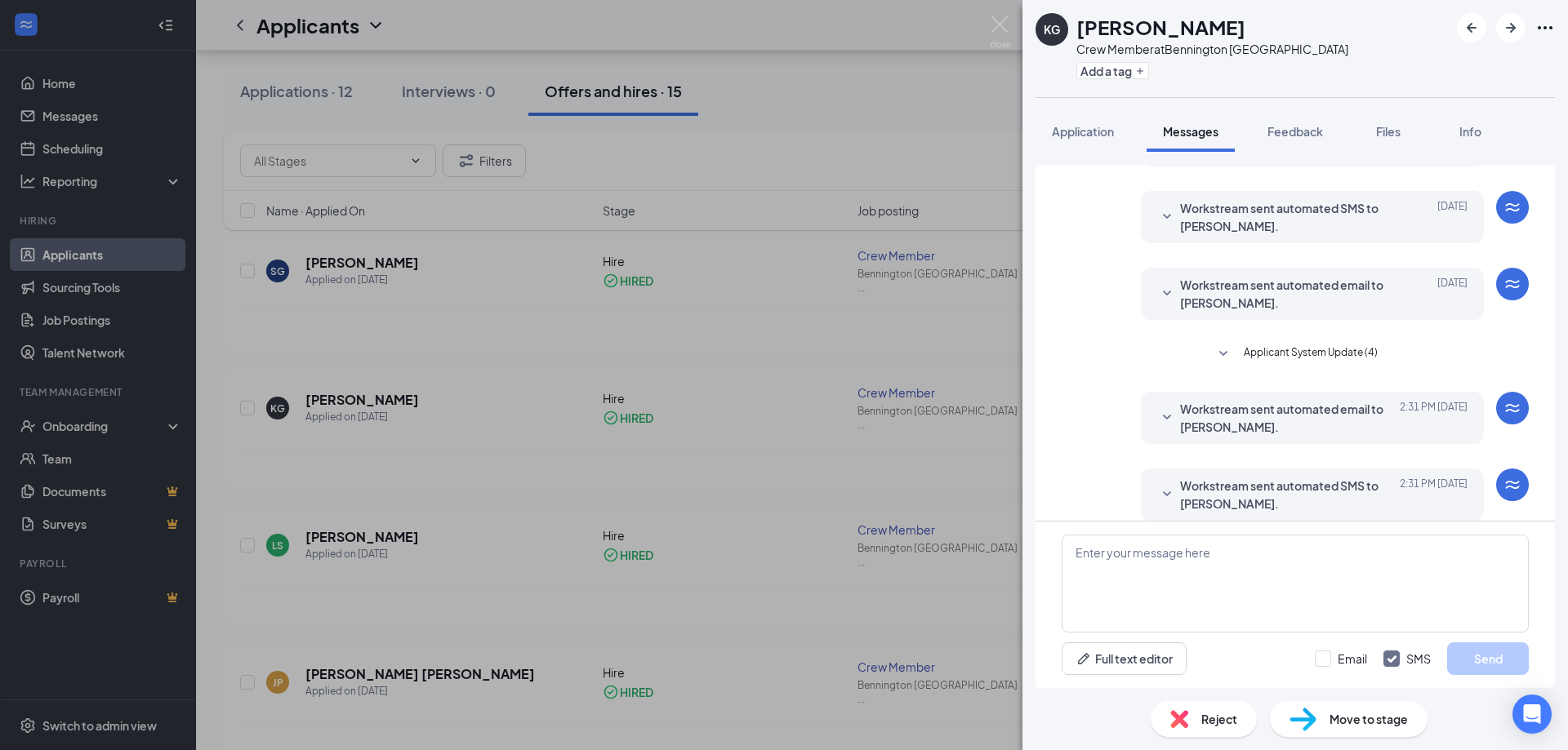
scroll to position [369, 0]
